Goal: Check status: Check status

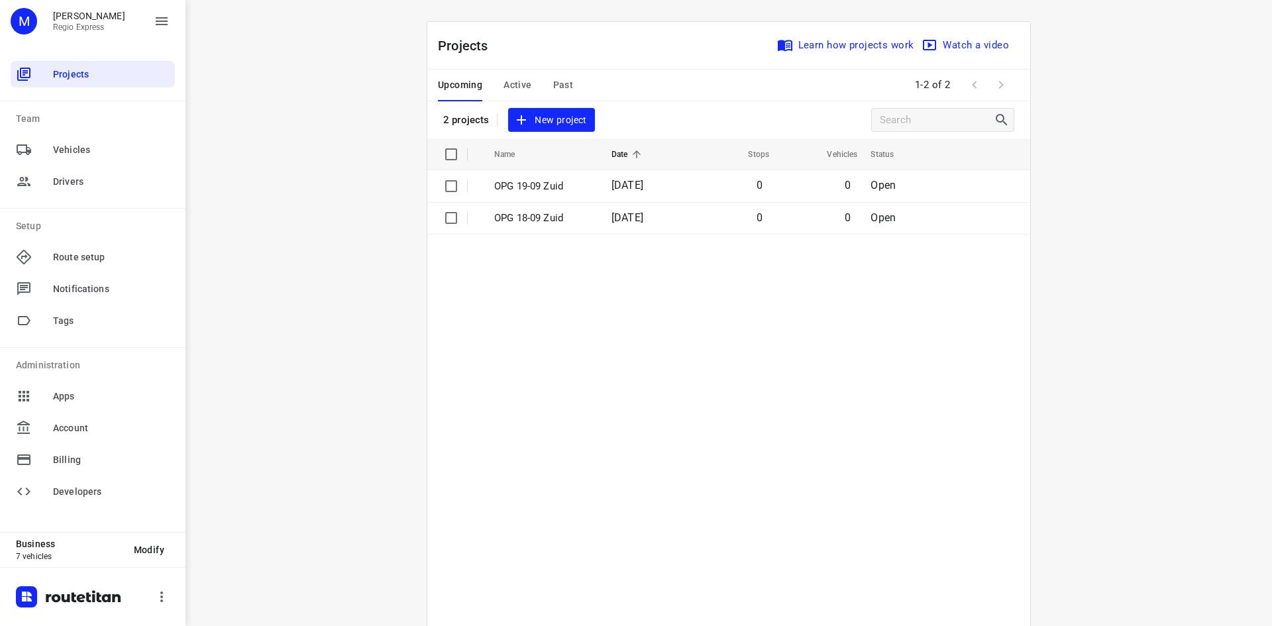
click at [527, 88] on div "Upcoming Active Past" at bounding box center [516, 86] width 156 height 32
click at [509, 87] on span "Active" at bounding box center [517, 85] width 28 height 17
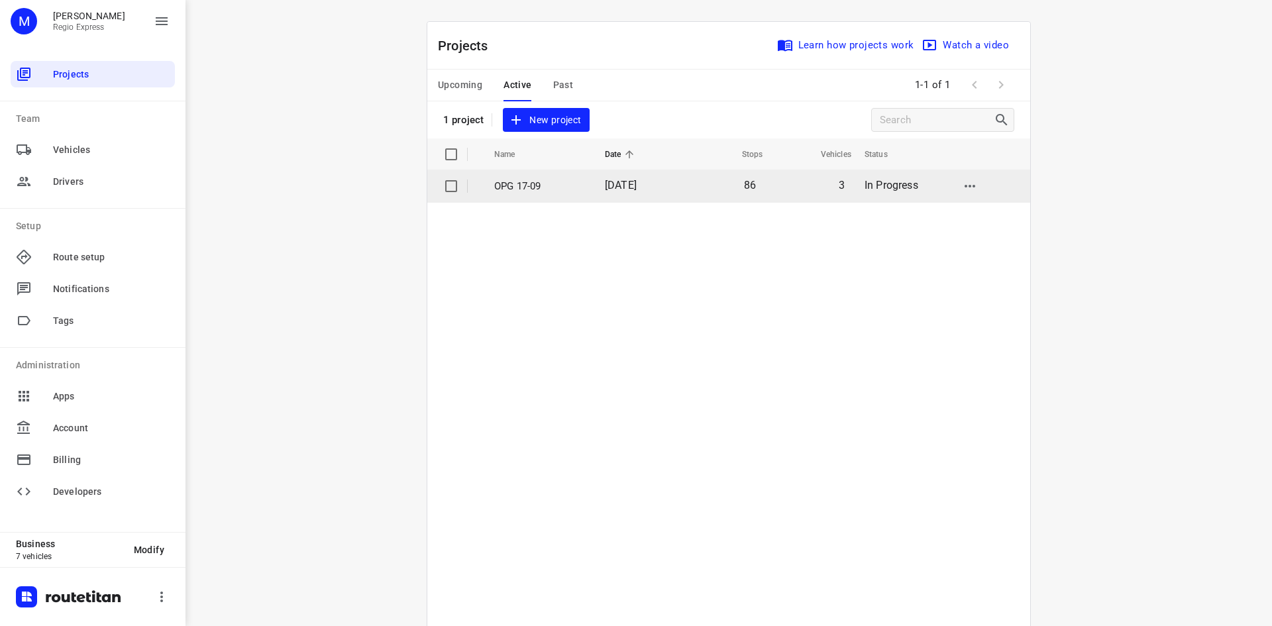
click at [609, 193] on td "[DATE]" at bounding box center [636, 186] width 85 height 32
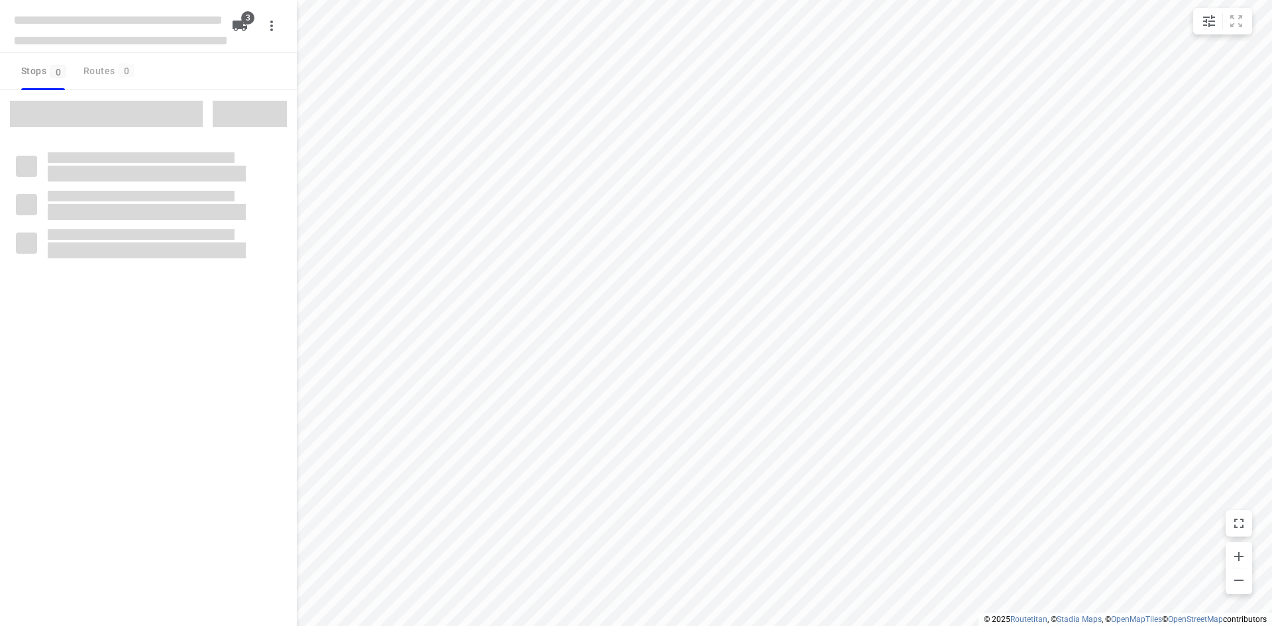
type input "distance"
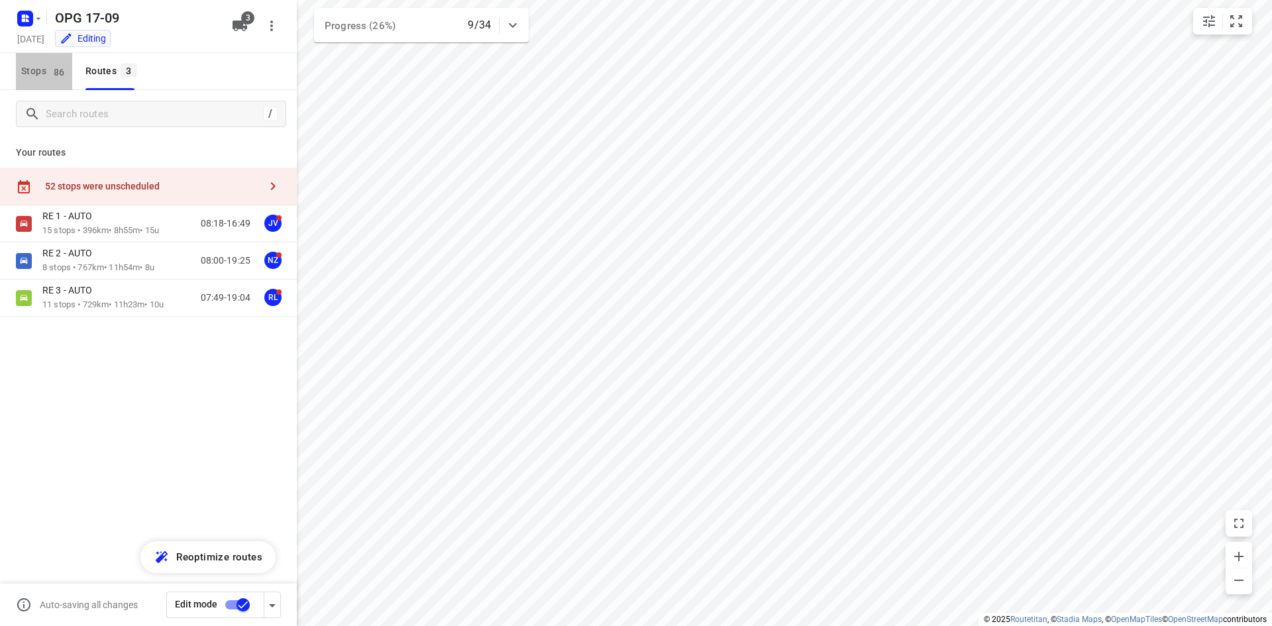
click at [38, 81] on button "Stops 86" at bounding box center [44, 71] width 56 height 37
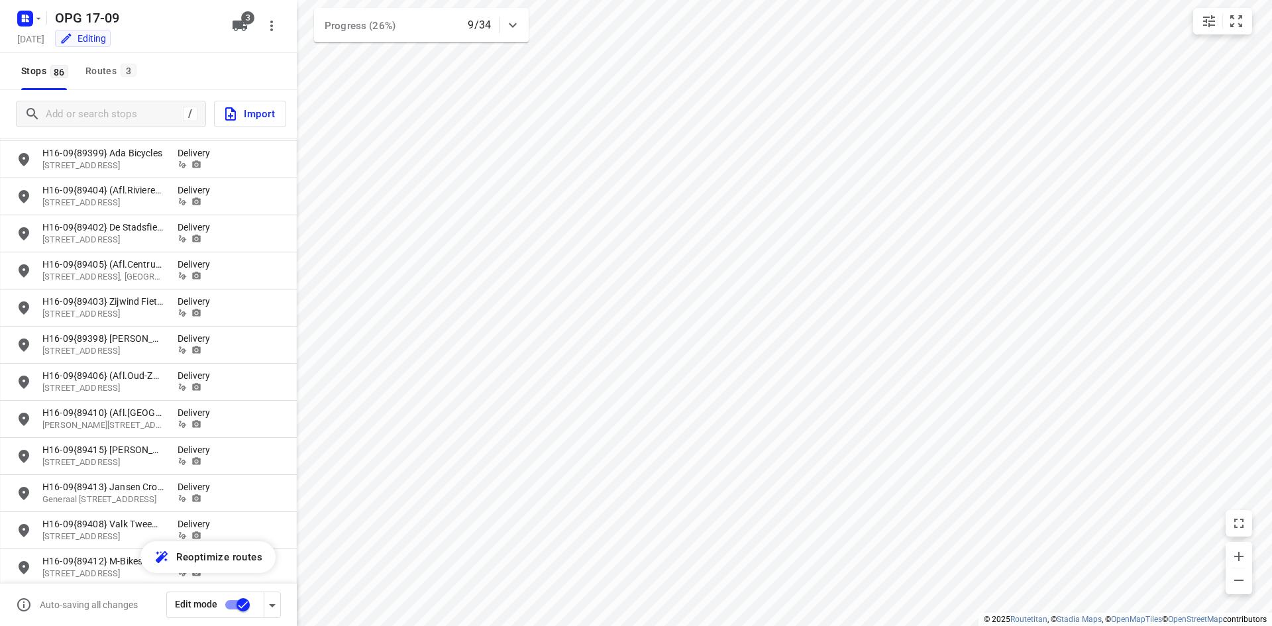
scroll to position [1391, 0]
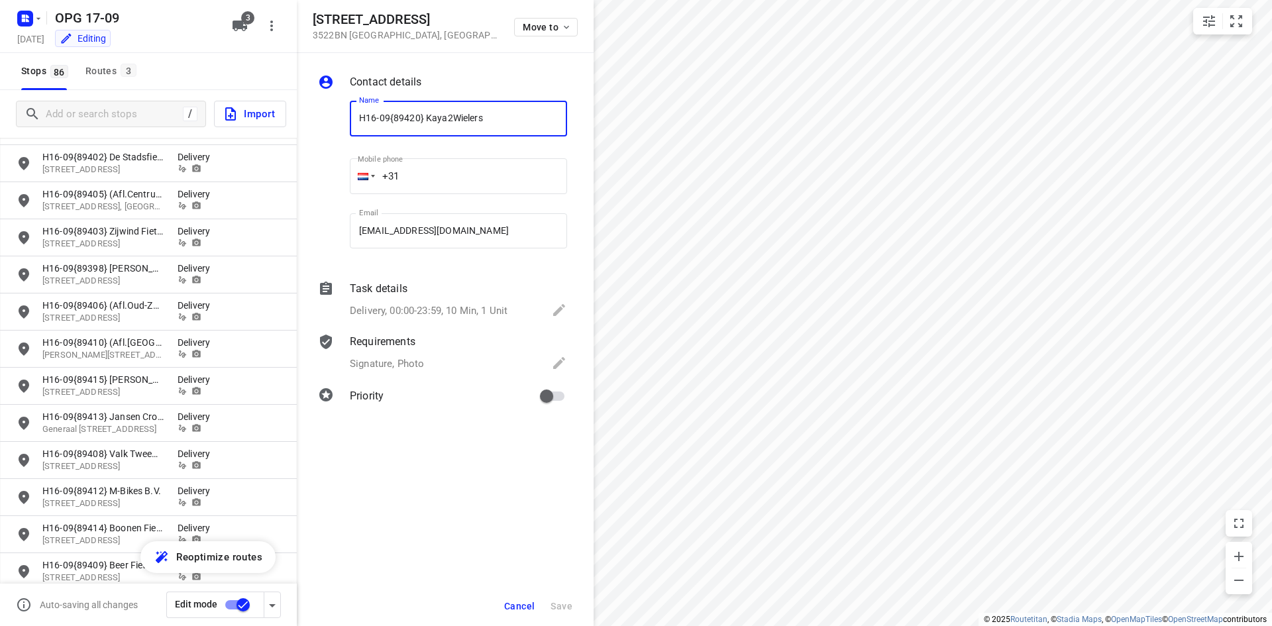
click at [526, 610] on span "Cancel" at bounding box center [519, 606] width 30 height 11
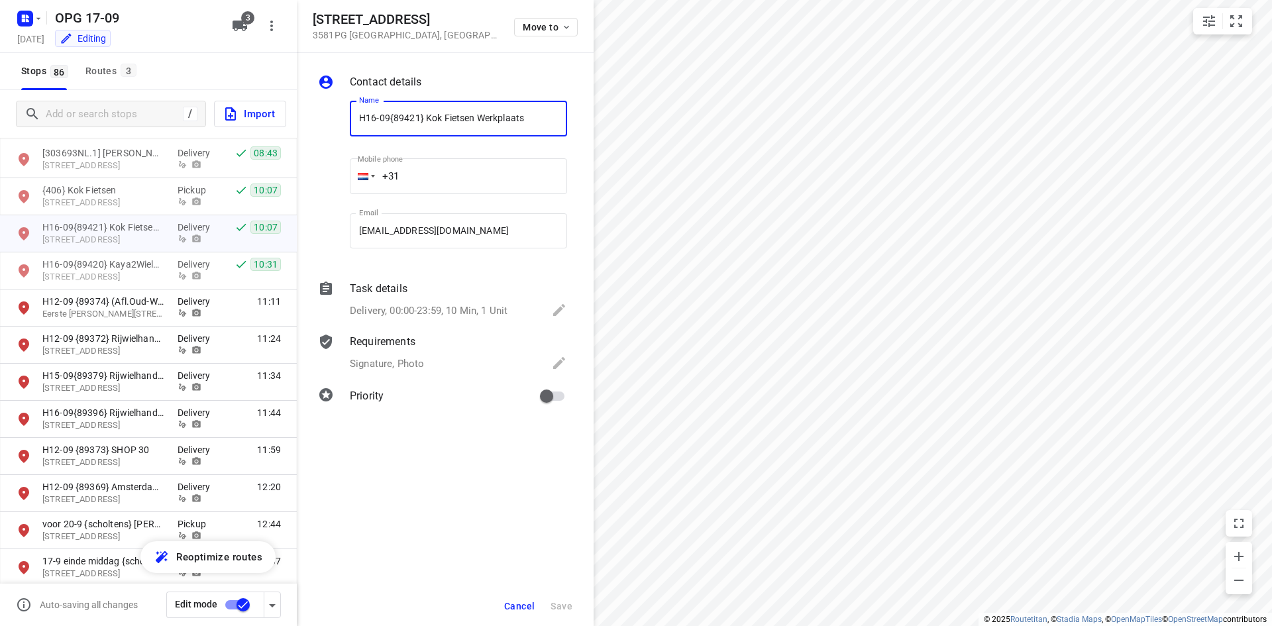
scroll to position [2011, 0]
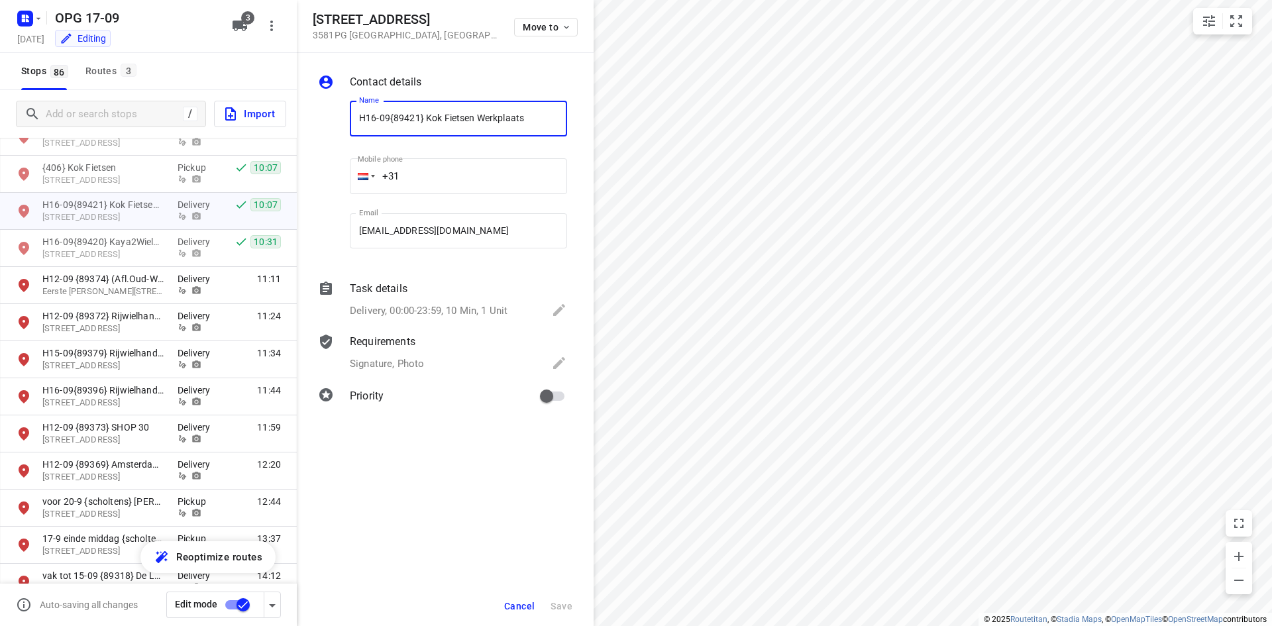
click at [501, 605] on button "Cancel" at bounding box center [519, 606] width 41 height 24
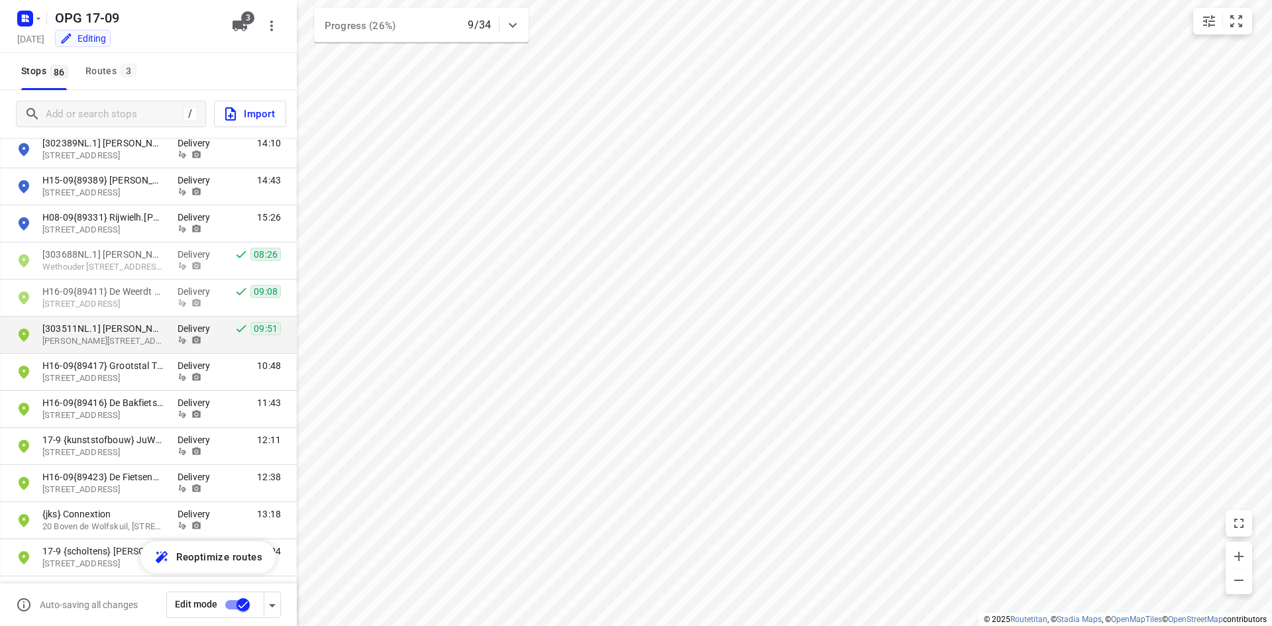
scroll to position [2740, 0]
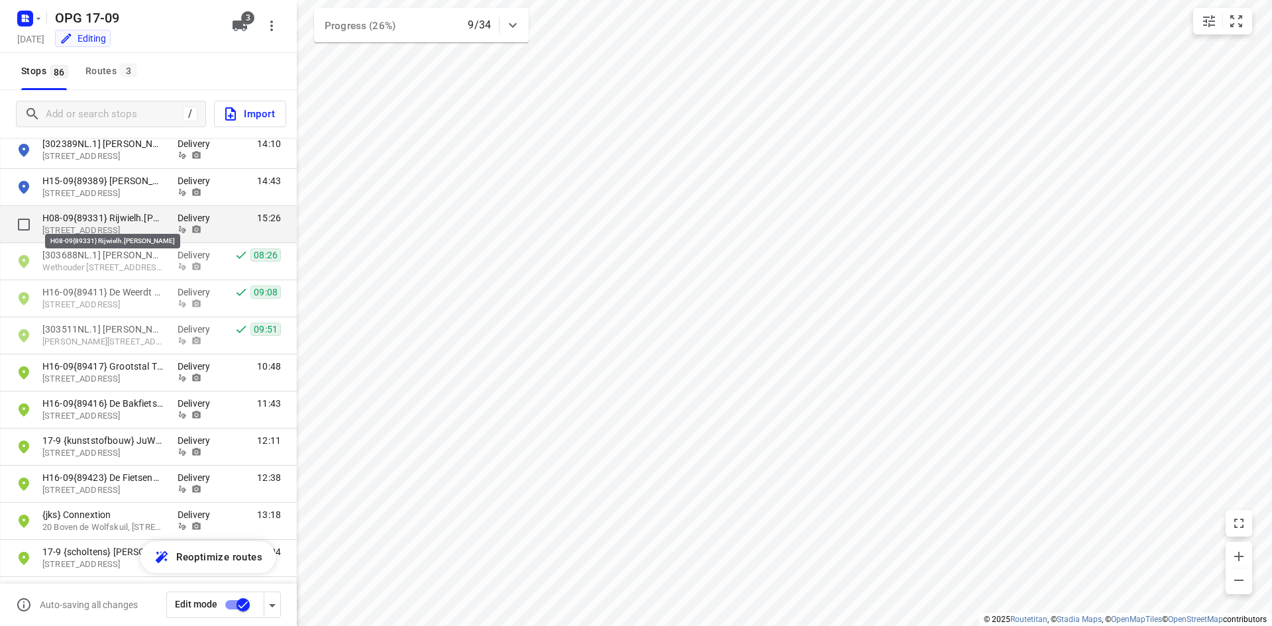
click at [108, 221] on p "H08-09{89331} Rijwielh.[PERSON_NAME]" at bounding box center [103, 217] width 122 height 13
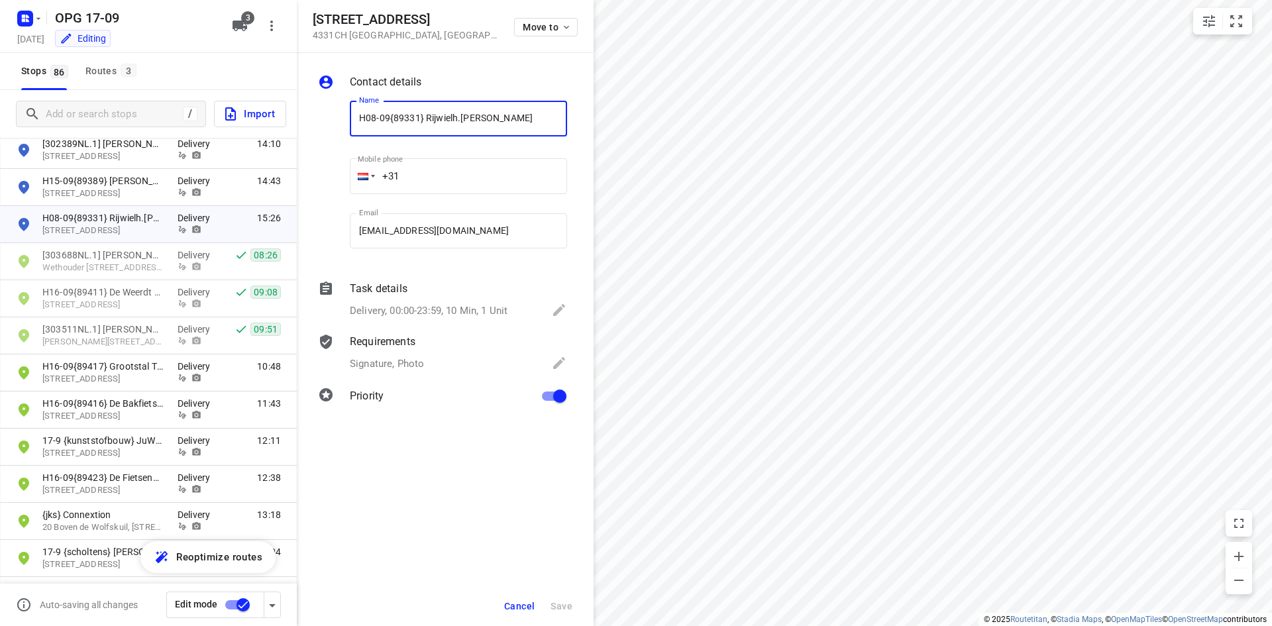
drag, startPoint x: 513, startPoint y: 115, endPoint x: 450, endPoint y: 115, distance: 63.6
click at [477, 115] on input "H08-09{89331} Rijwielh.[PERSON_NAME]" at bounding box center [458, 119] width 217 height 36
click at [402, 115] on input "H08-09{89331} Rijwielh.[PERSON_NAME]" at bounding box center [458, 119] width 217 height 36
click at [403, 115] on input "H08-09{89331} Rijwielh.[PERSON_NAME]" at bounding box center [458, 119] width 217 height 36
